Goal: Task Accomplishment & Management: Manage account settings

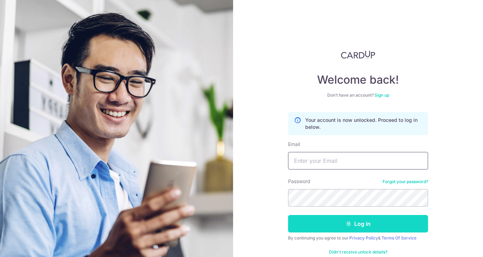
type input "[PERSON_NAME][EMAIL_ADDRESS][DOMAIN_NAME]"
click at [351, 221] on button "Log in" at bounding box center [358, 223] width 140 height 17
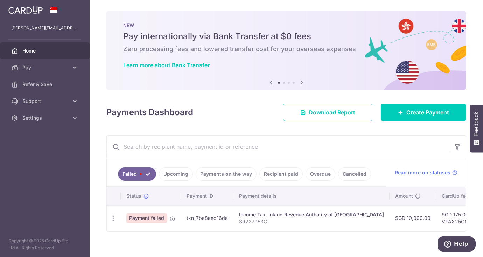
click at [160, 220] on span "Payment failed" at bounding box center [146, 218] width 41 height 10
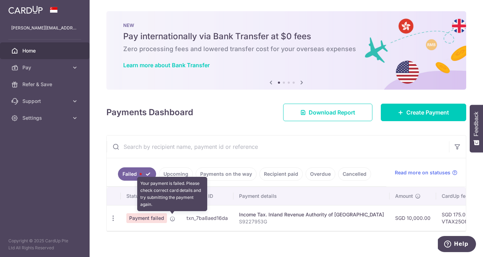
click at [171, 218] on icon at bounding box center [173, 219] width 6 height 6
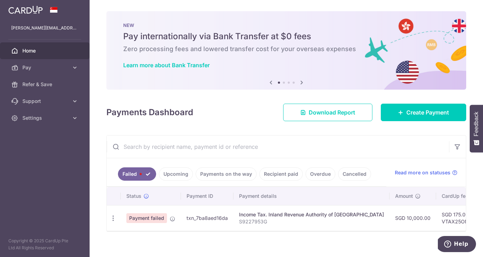
scroll to position [8, 0]
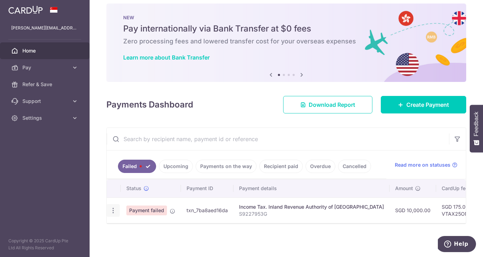
click at [112, 209] on icon "button" at bounding box center [113, 210] width 7 height 7
click at [134, 229] on span "Update payment" at bounding box center [151, 229] width 48 height 8
radio input "true"
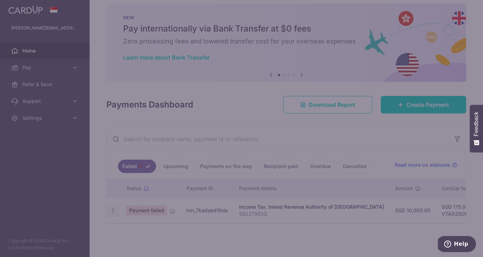
type input "10,000.00"
type input "S9227953G"
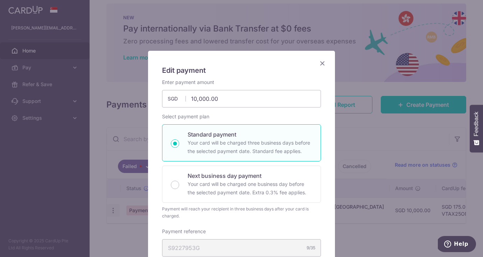
type input "VTAX25ONE"
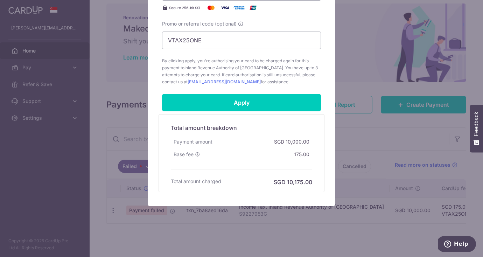
scroll to position [309, 0]
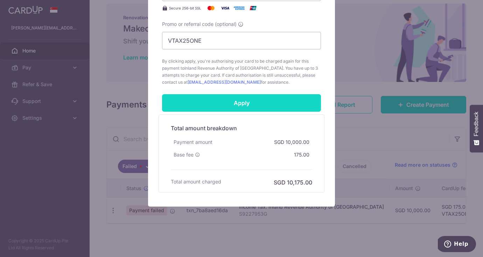
click at [270, 110] on input "Apply" at bounding box center [241, 102] width 159 height 17
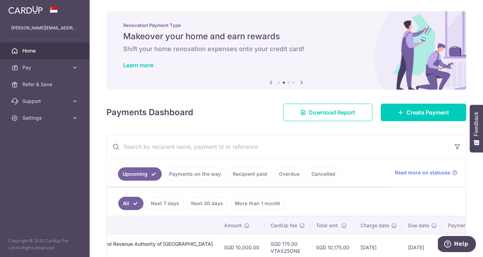
click at [151, 202] on link "Next 7 days" at bounding box center [164, 203] width 37 height 13
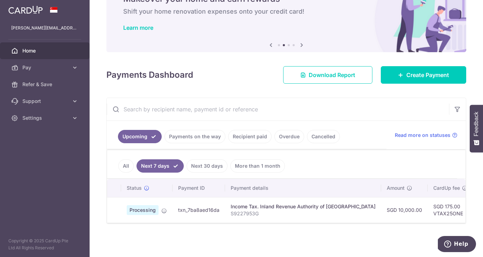
click at [204, 169] on link "Next 30 days" at bounding box center [207, 165] width 41 height 13
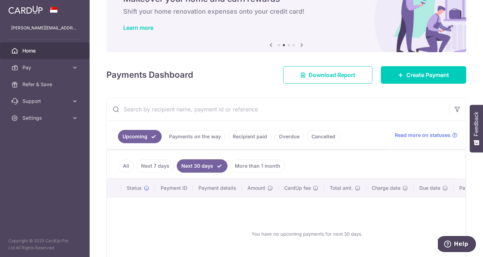
click at [217, 132] on link "Payments on the way" at bounding box center [194, 136] width 61 height 13
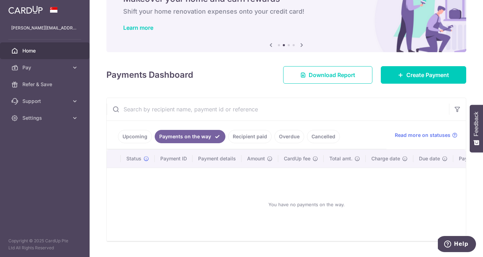
click at [241, 141] on link "Recipient paid" at bounding box center [249, 136] width 43 height 13
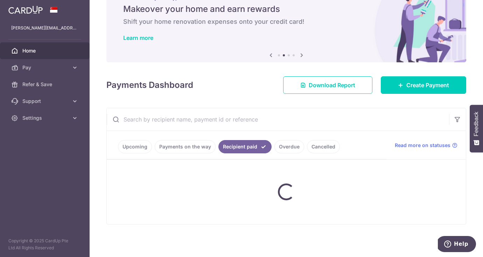
scroll to position [8, 0]
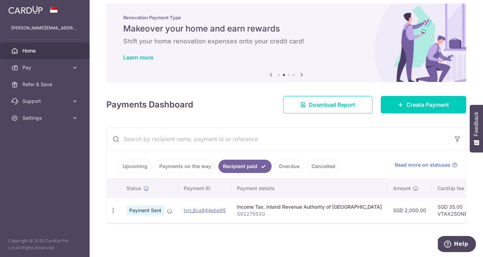
click at [283, 161] on link "Overdue" at bounding box center [289, 166] width 30 height 13
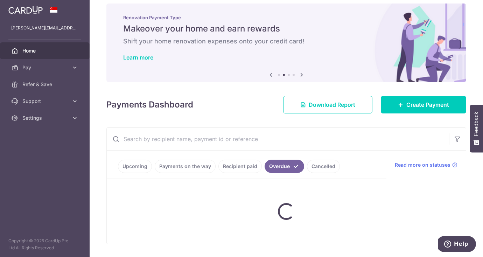
scroll to position [37, 0]
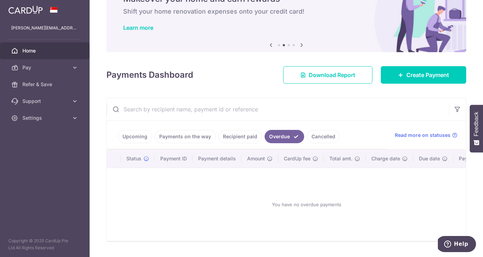
click at [322, 136] on link "Cancelled" at bounding box center [323, 136] width 33 height 13
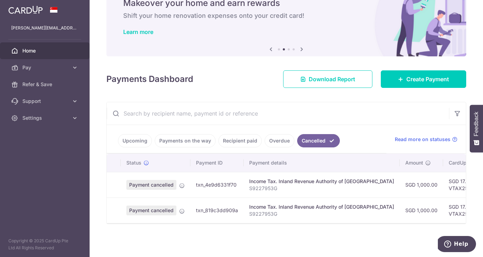
scroll to position [0, 0]
